Goal: Task Accomplishment & Management: Manage account settings

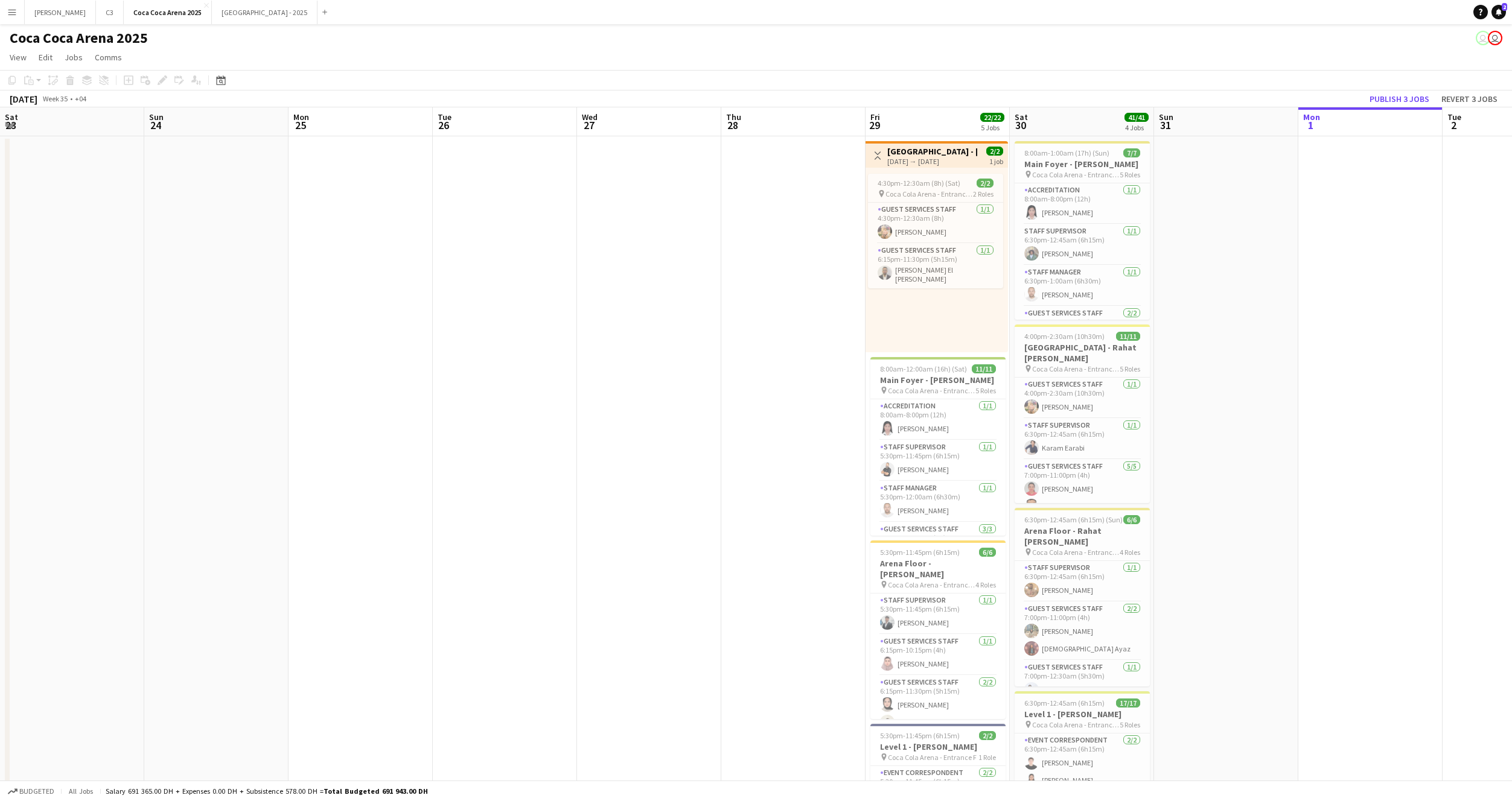
scroll to position [0, 337]
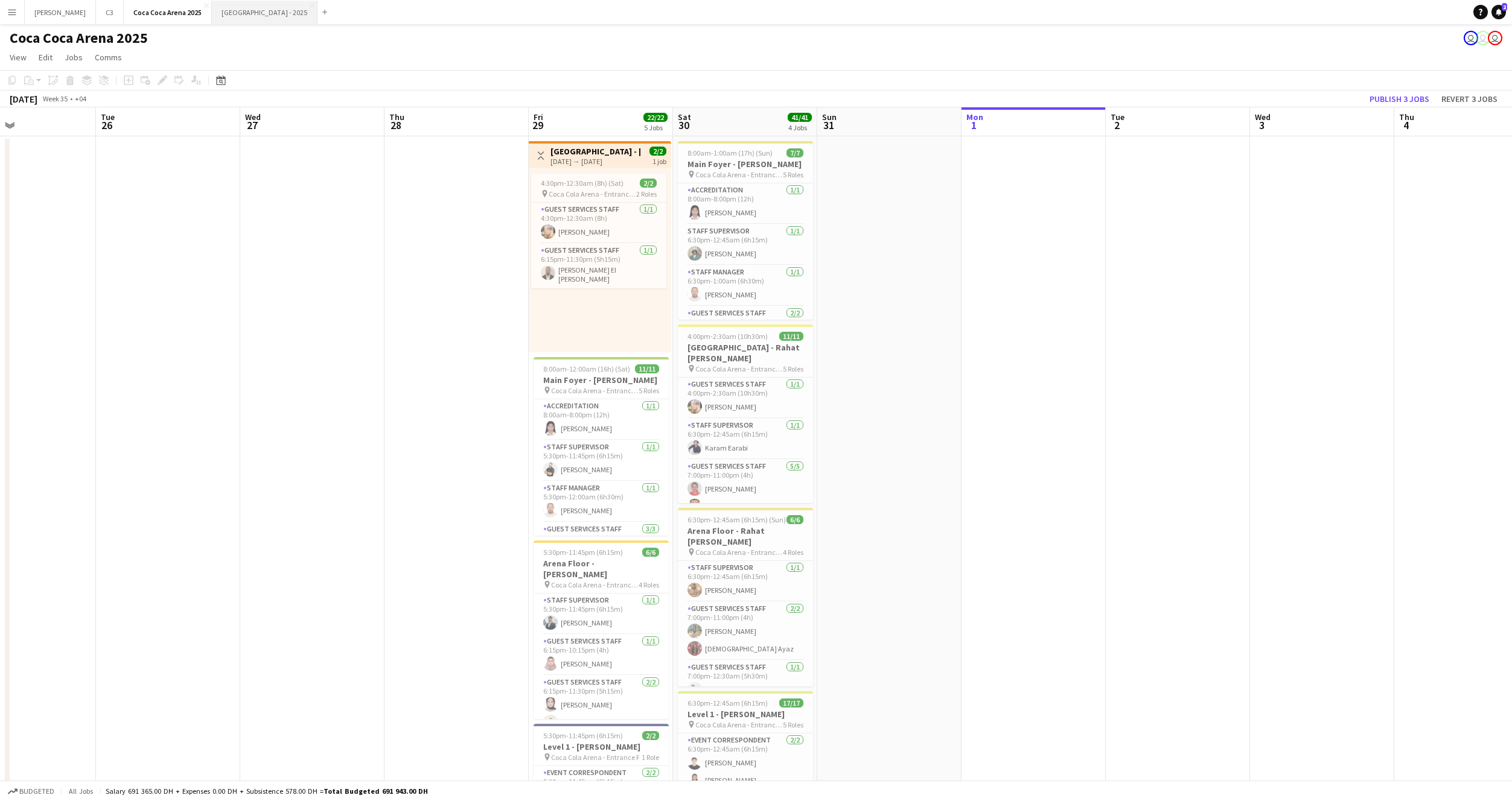
click at [212, 18] on button "[GEOGRAPHIC_DATA] - 2025 Close" at bounding box center [265, 13] width 106 height 23
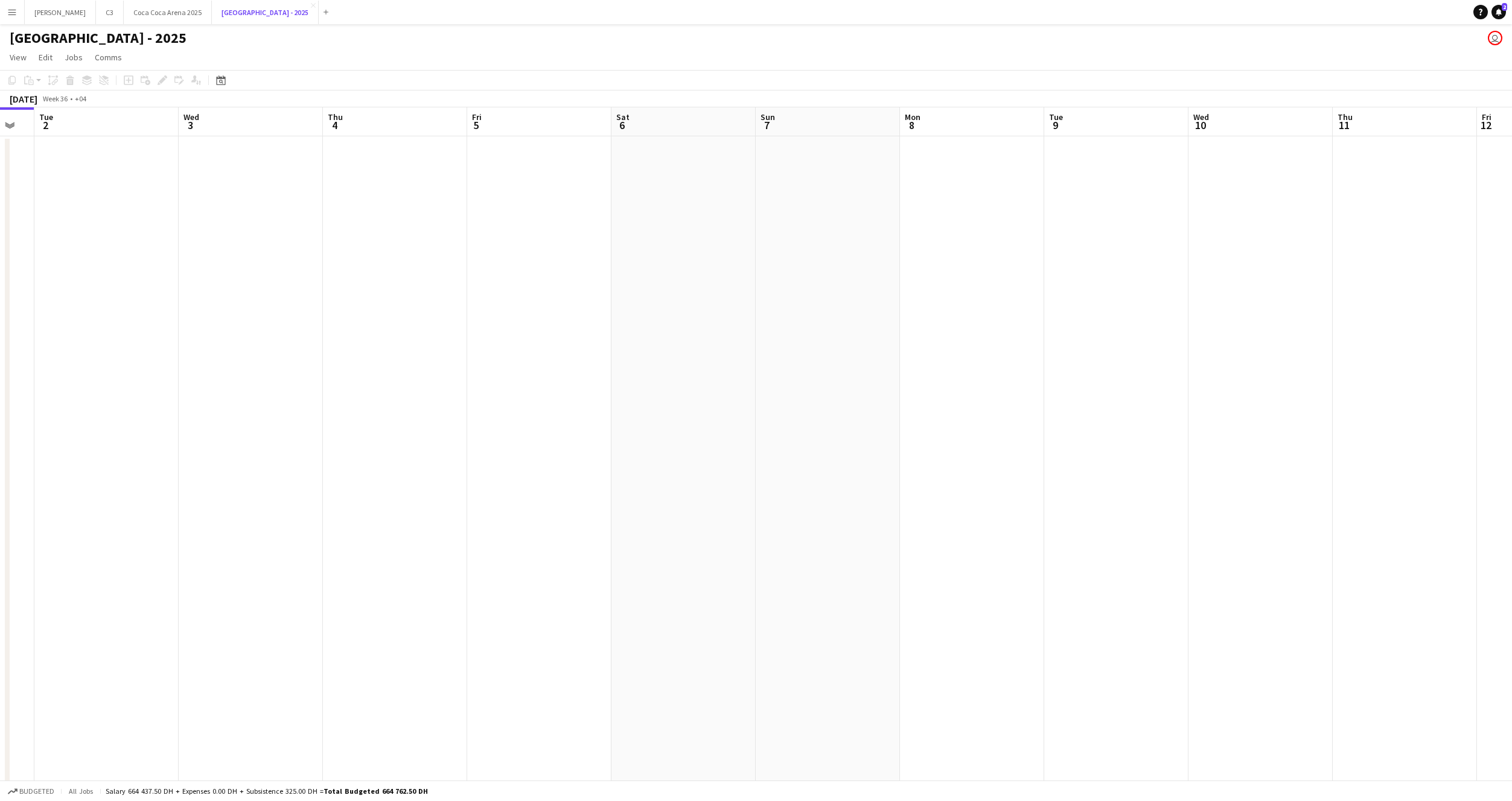
scroll to position [0, 322]
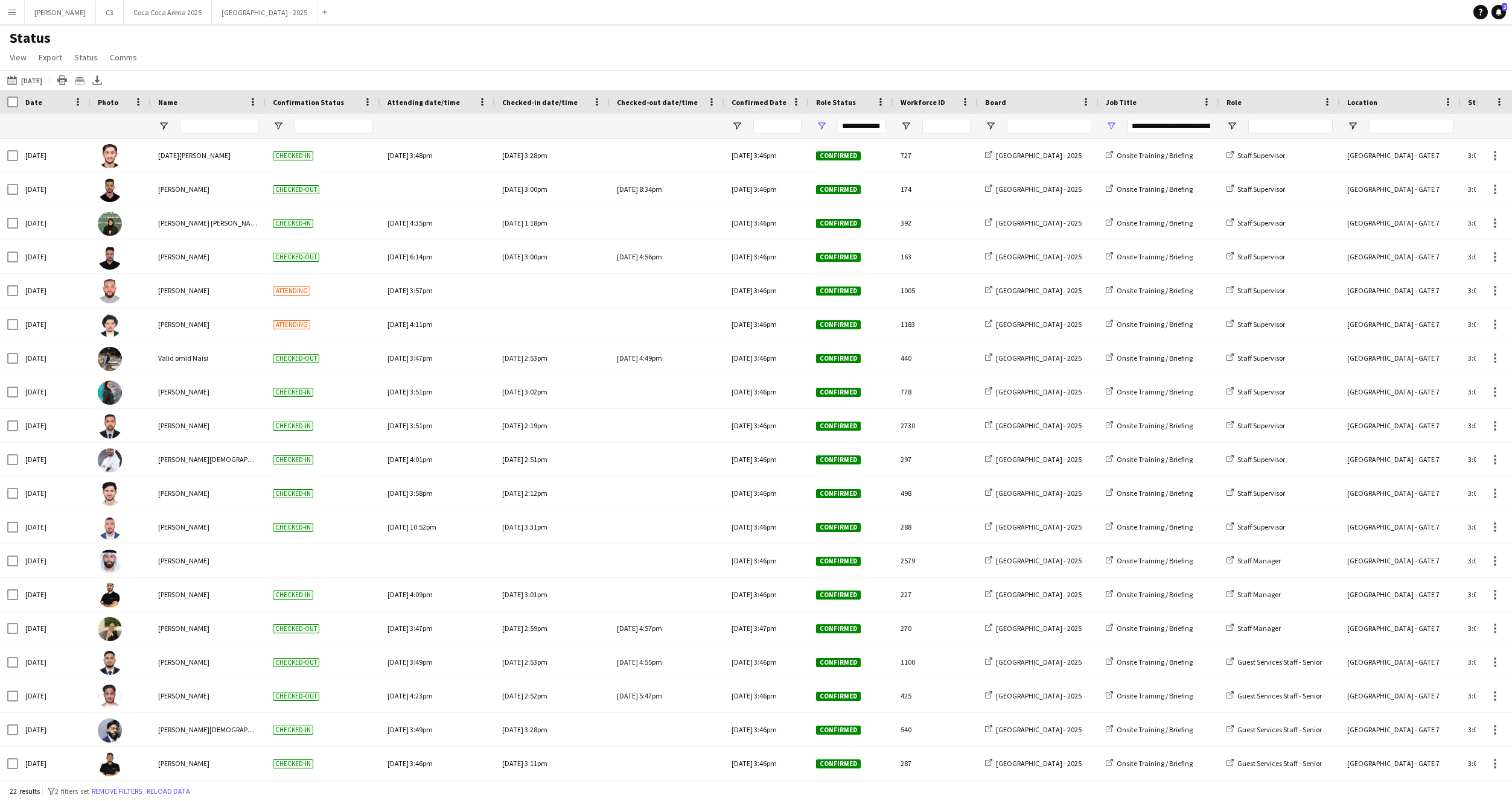
scroll to position [0, 29]
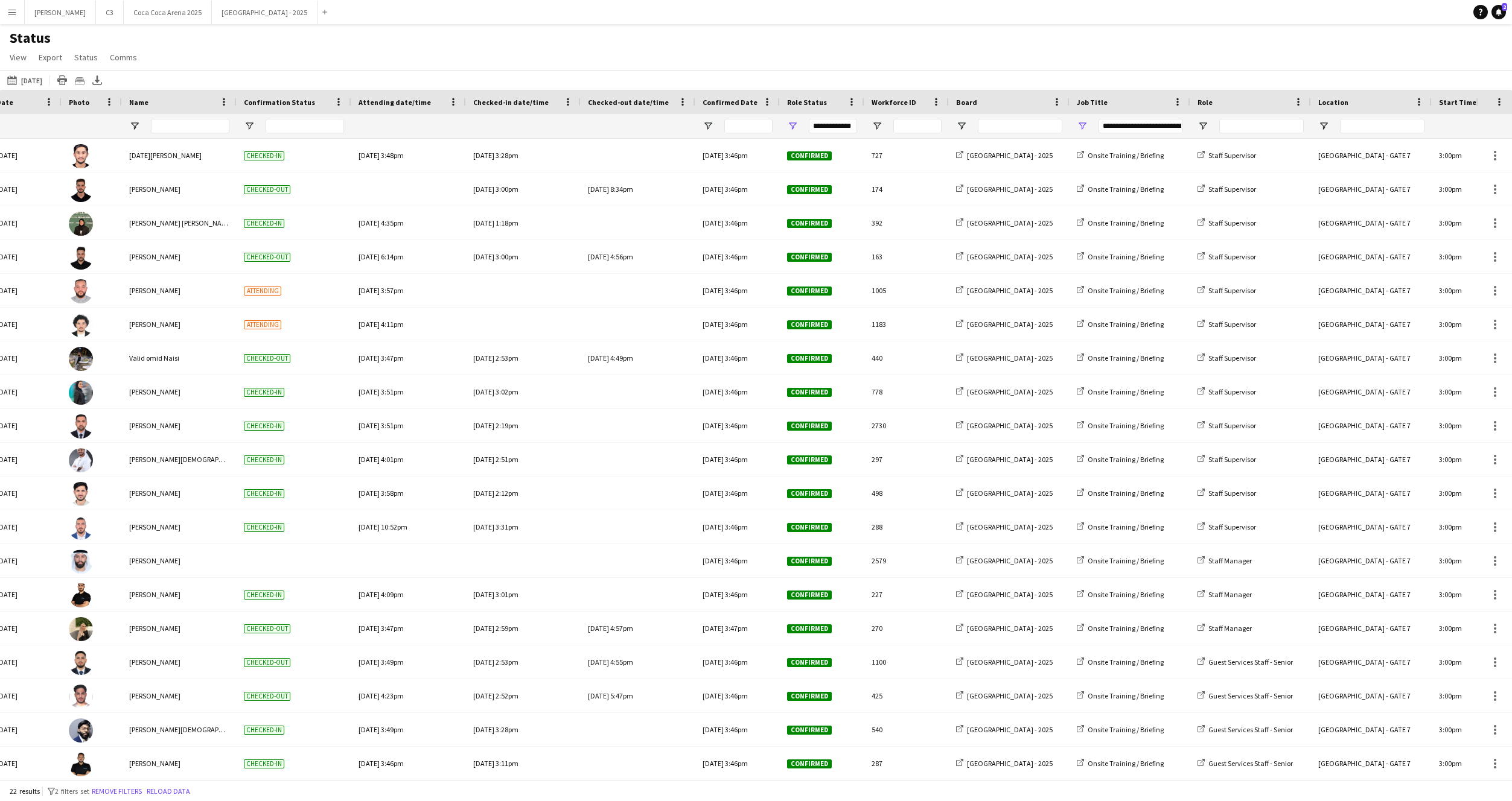
click at [5, 13] on button "Menu" at bounding box center [12, 12] width 24 height 24
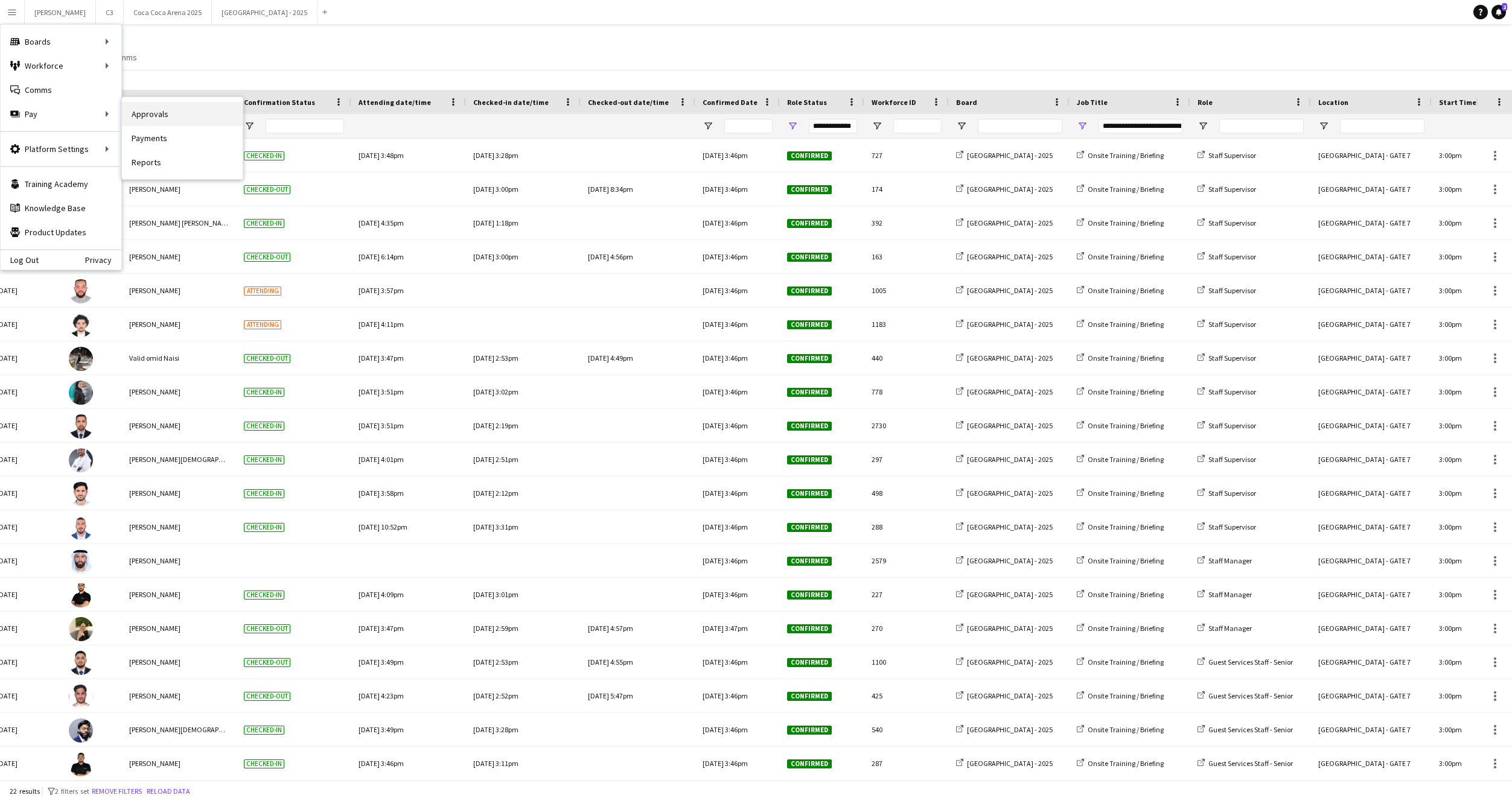
click at [184, 114] on link "Approvals" at bounding box center [182, 114] width 121 height 24
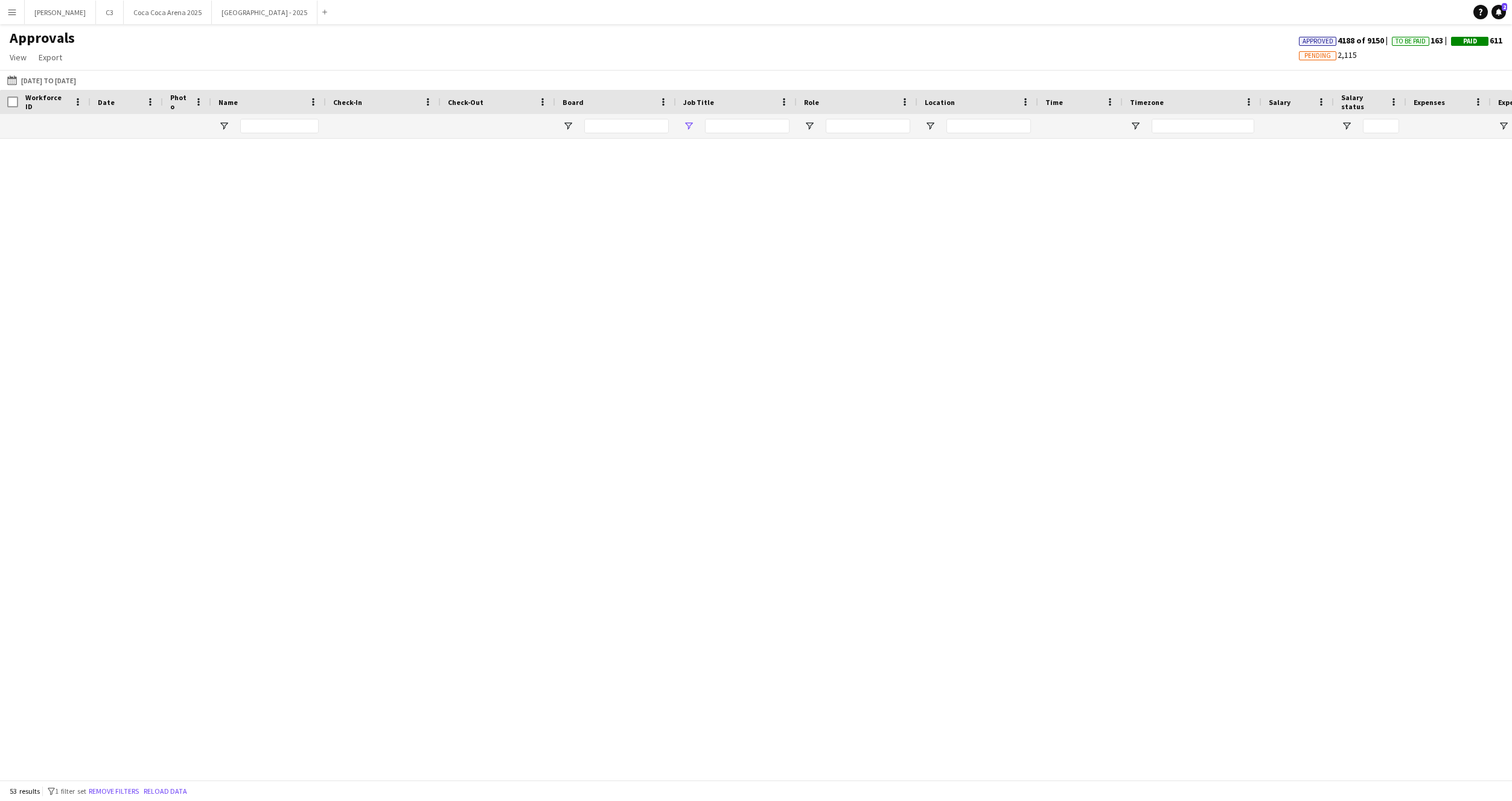
type input "**********"
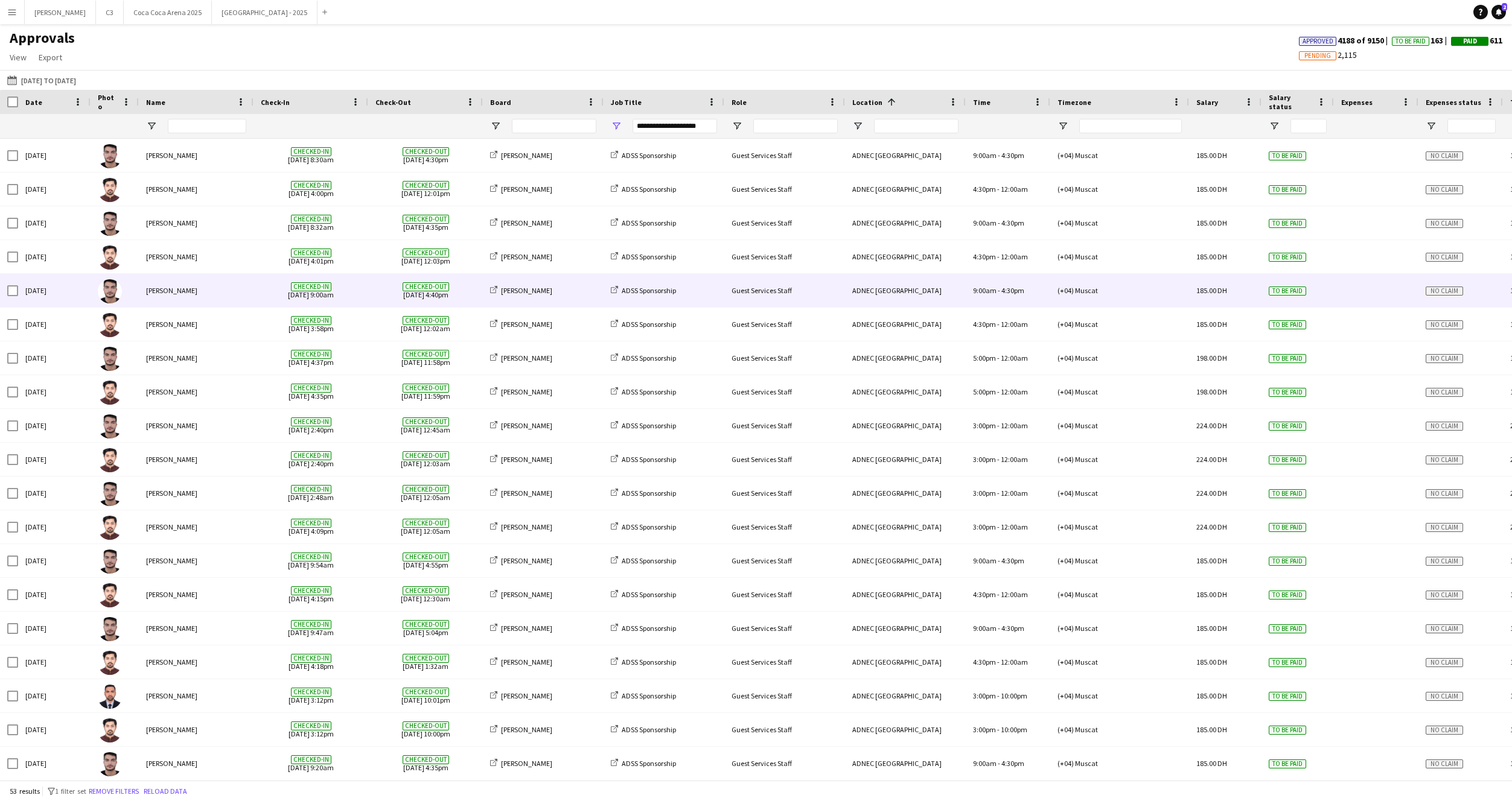
click at [855, 285] on div "ADNEC Abu Dhabi" at bounding box center [905, 290] width 121 height 33
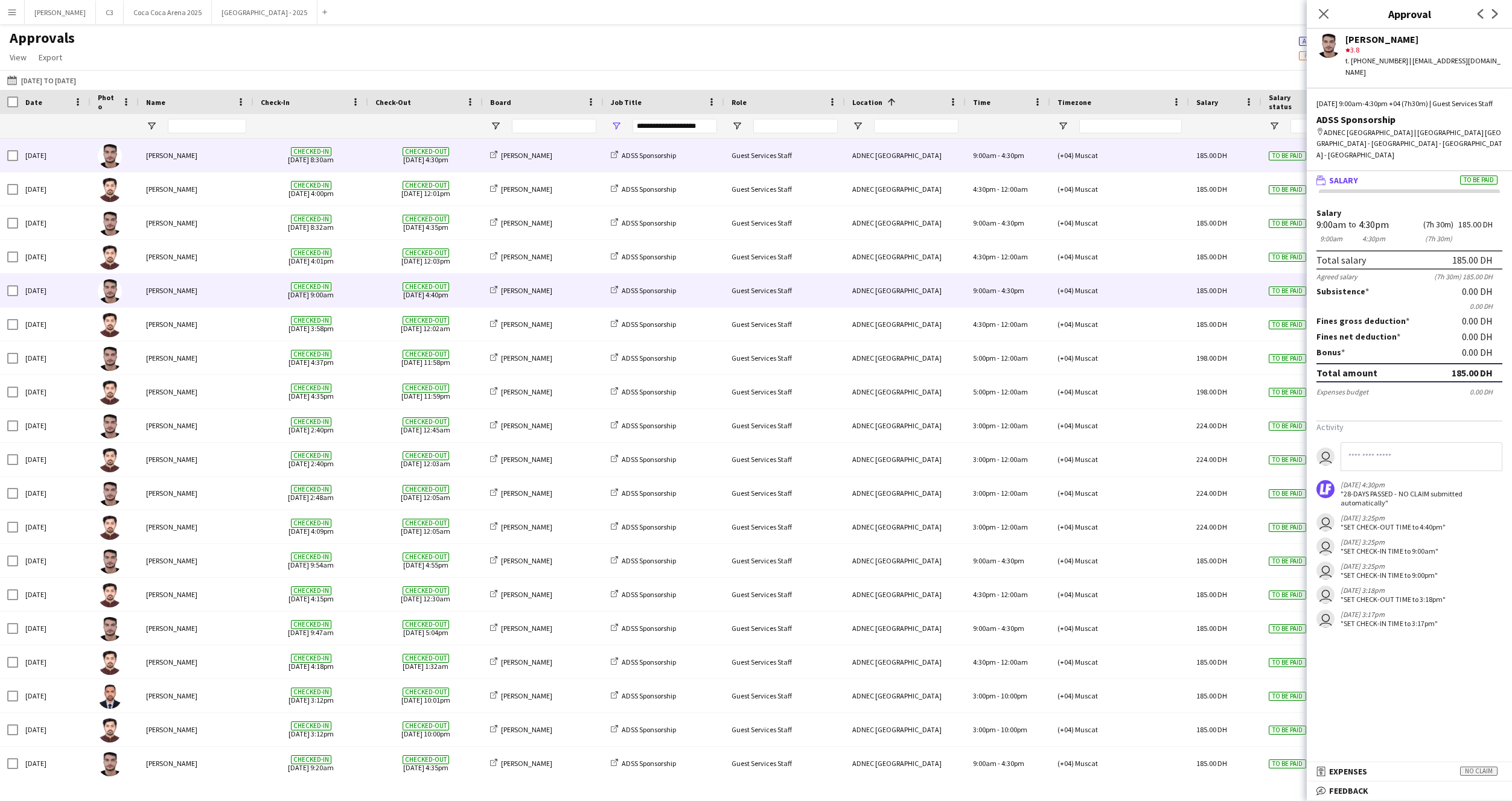
click at [581, 155] on div "[PERSON_NAME]" at bounding box center [542, 155] width 121 height 33
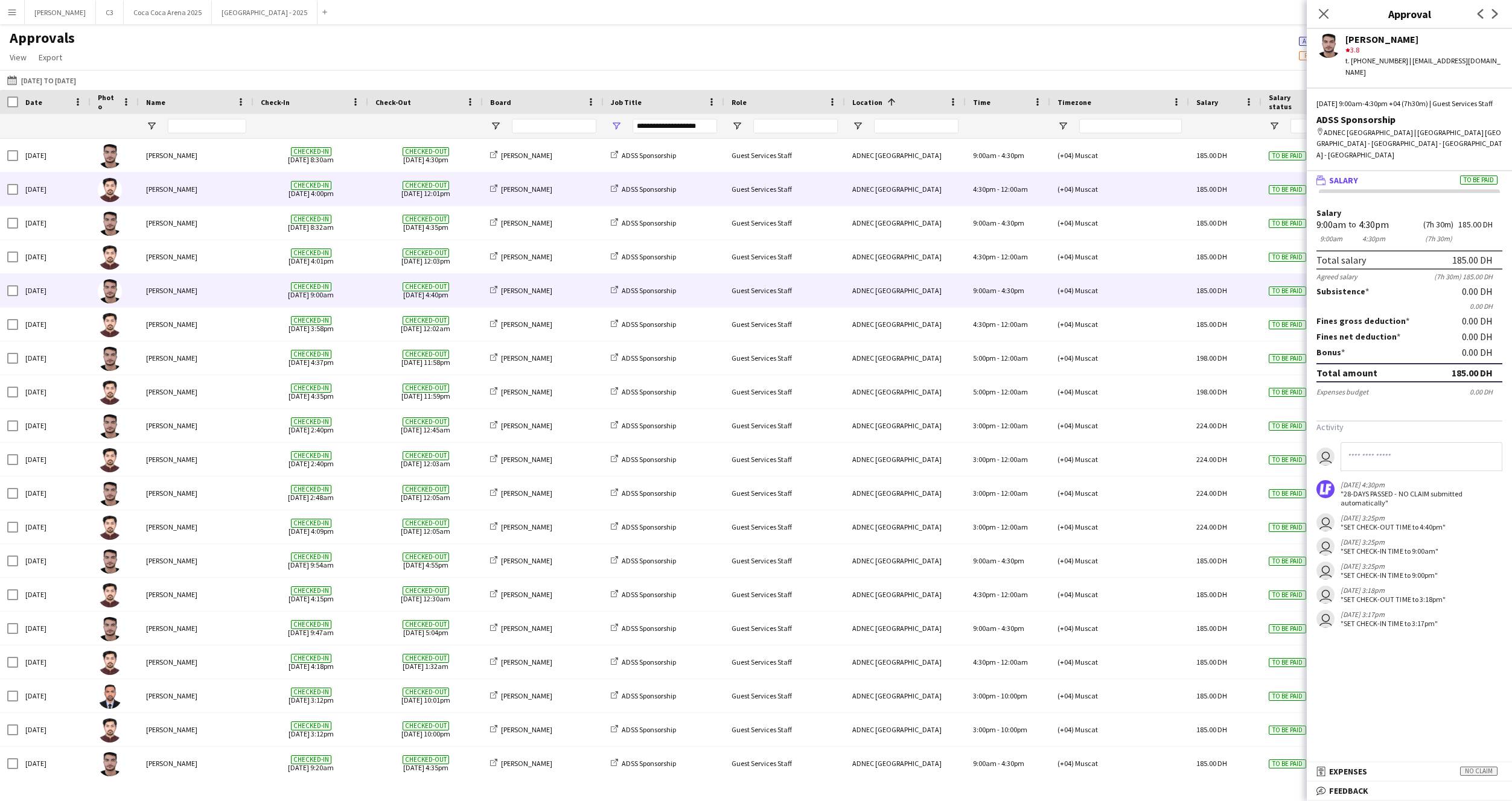
click at [564, 197] on div "[PERSON_NAME]" at bounding box center [542, 189] width 121 height 33
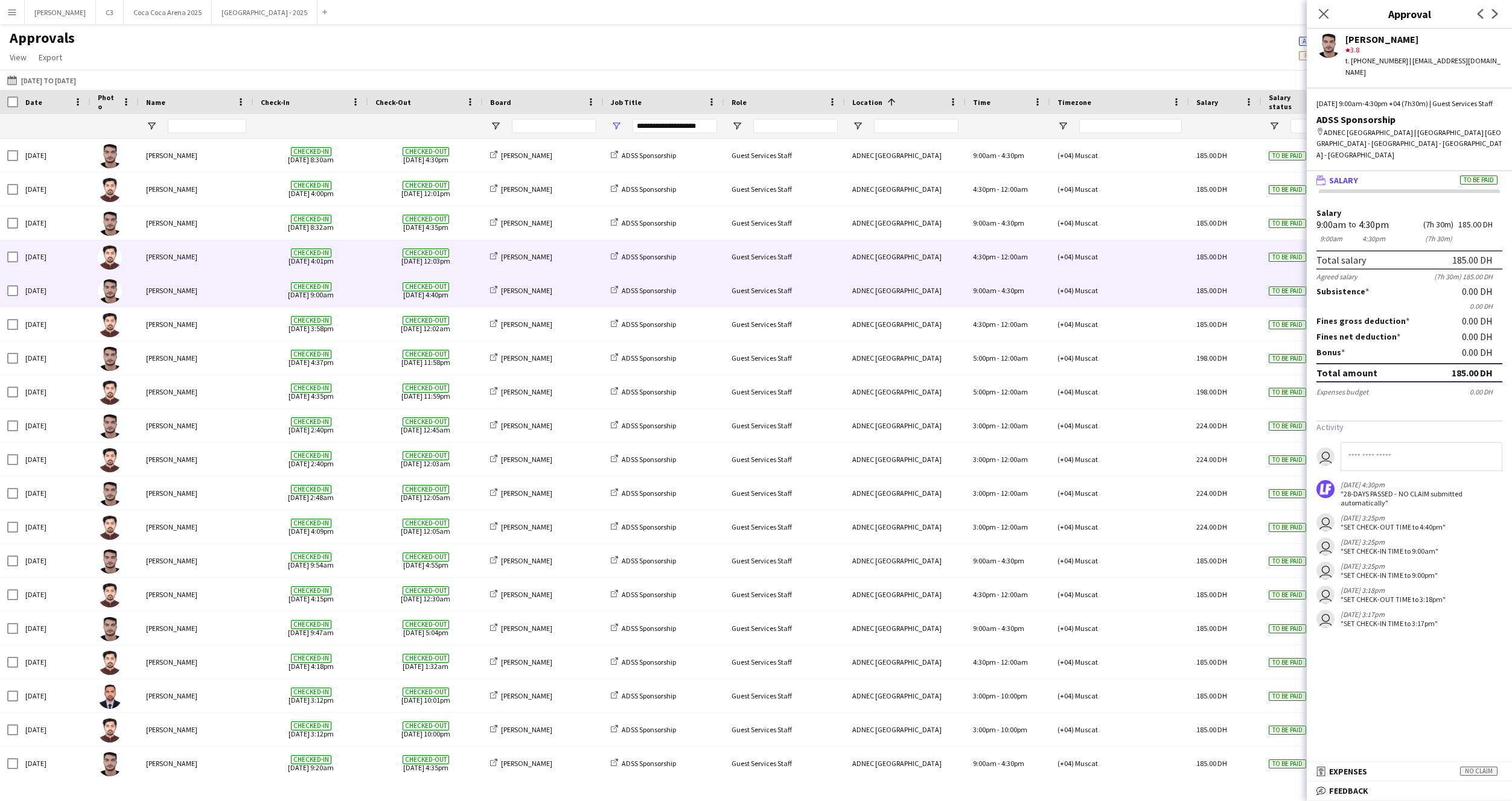
click at [559, 255] on div "[PERSON_NAME]" at bounding box center [542, 256] width 121 height 33
